Goal: Task Accomplishment & Management: Manage account settings

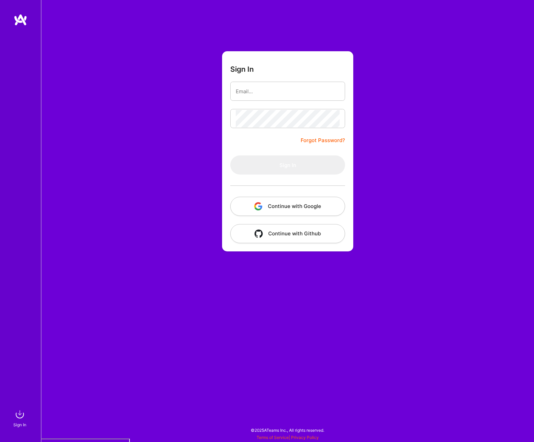
click at [314, 209] on button "Continue with Google" at bounding box center [287, 206] width 115 height 19
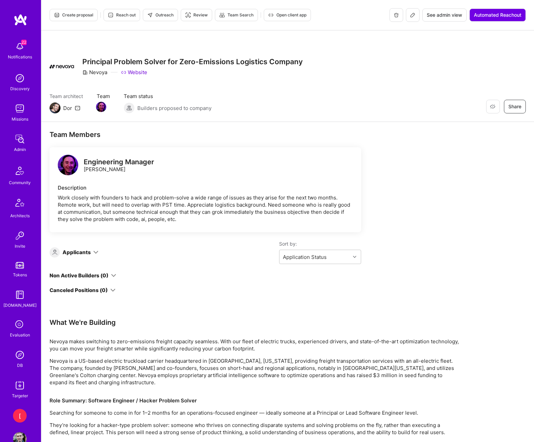
click at [441, 18] on span "See admin view" at bounding box center [445, 15] width 36 height 7
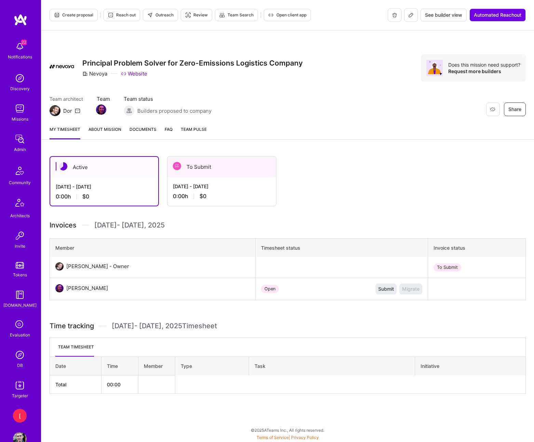
click at [236, 185] on div "[DATE] - [DATE]" at bounding box center [222, 186] width 98 height 7
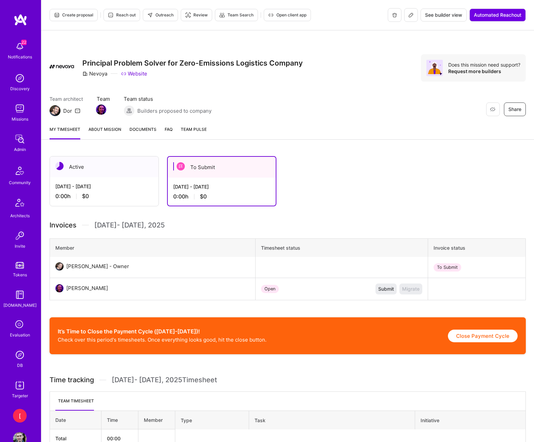
scroll to position [39, 0]
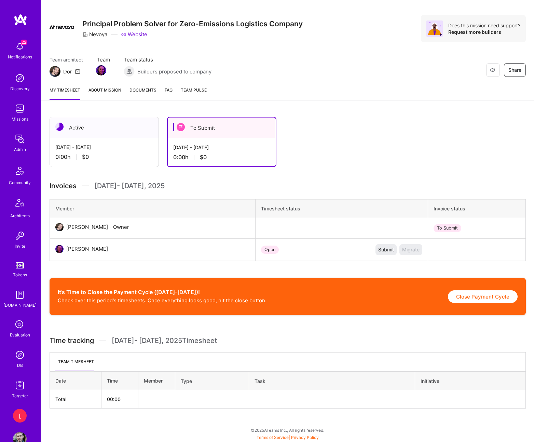
click at [65, 250] on div "[PERSON_NAME]" at bounding box center [89, 249] width 50 height 8
click at [115, 88] on img at bounding box center [114, 88] width 16 height 16
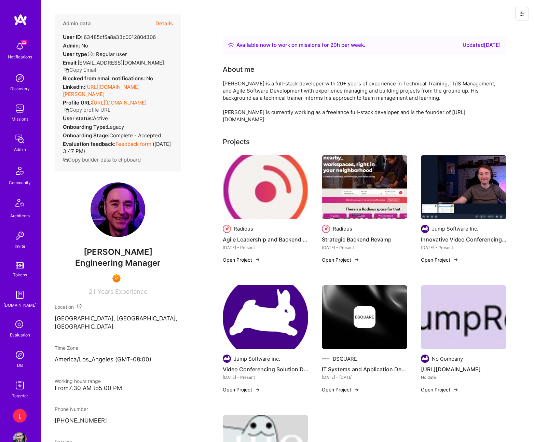
click at [524, 13] on icon at bounding box center [521, 13] width 5 height 5
click at [502, 30] on button "Login as [PERSON_NAME]" at bounding box center [493, 28] width 72 height 17
